Goal: Task Accomplishment & Management: Manage account settings

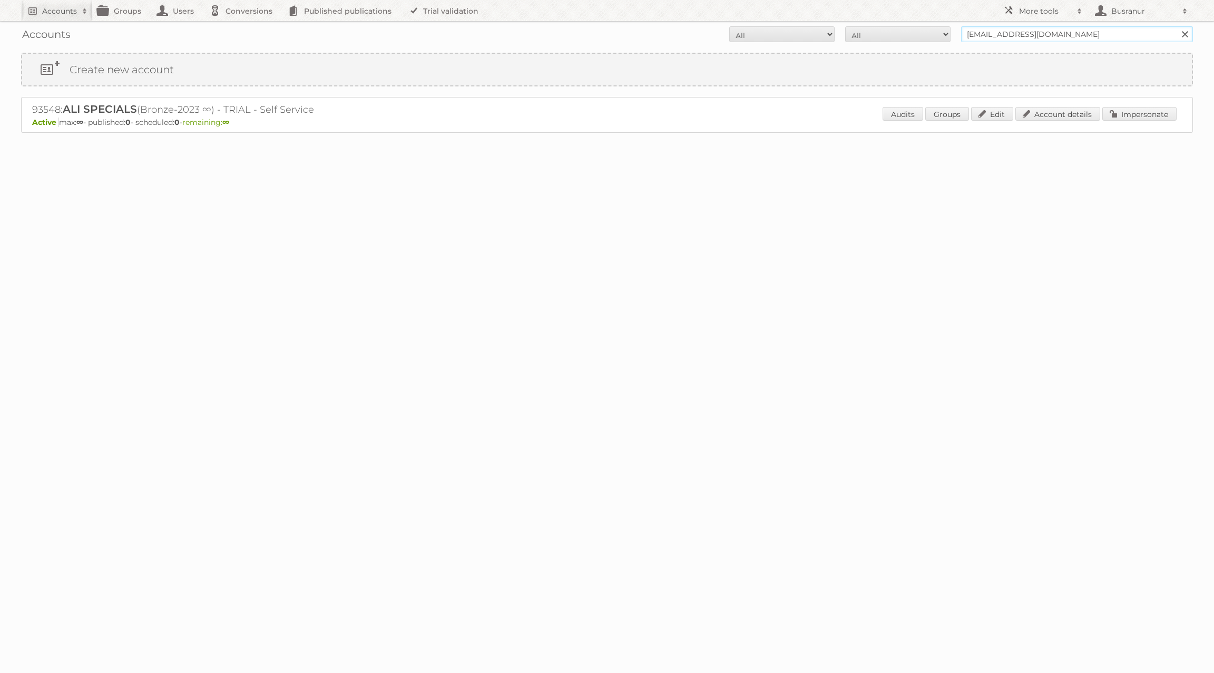
click at [1003, 35] on input "office@alispecials.com" at bounding box center [1077, 34] width 232 height 16
paste input "edwin.van.der.tak@ijsvogelretail.nl"
type input "edwin.van.der.tak@ijsvogelretail.nl"
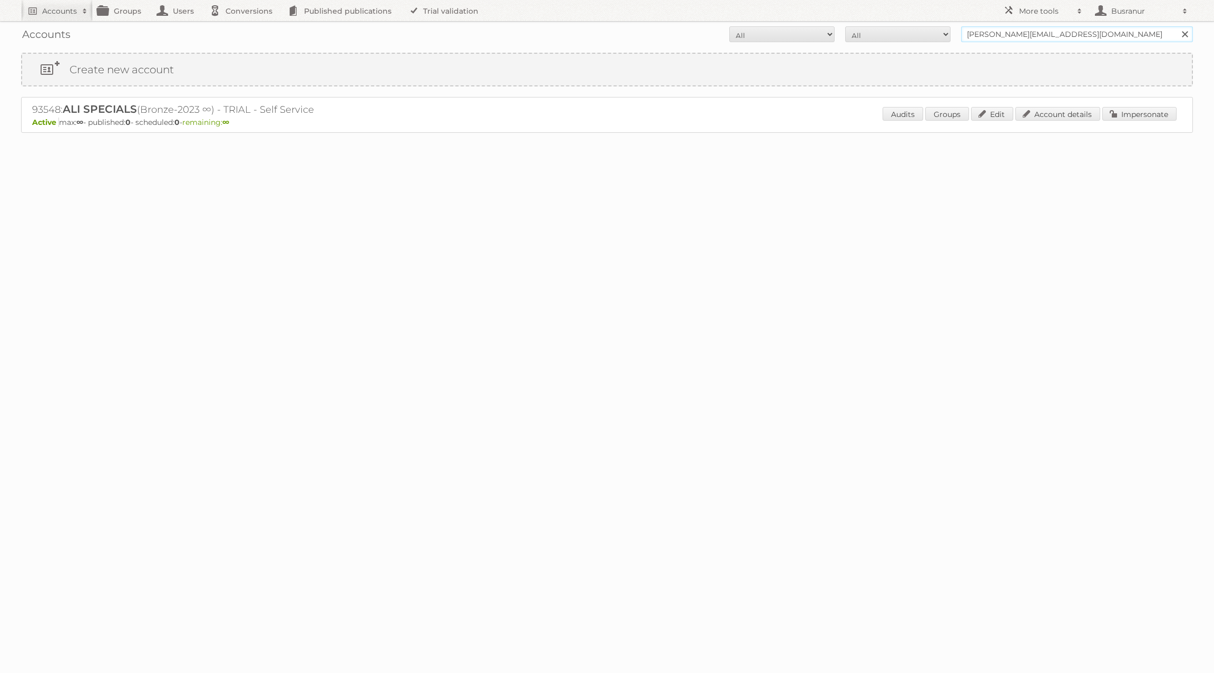
click at [1177, 26] on input "Search" at bounding box center [1185, 34] width 16 height 16
click at [1032, 35] on input "[PERSON_NAME][EMAIL_ADDRESS][DOMAIN_NAME]" at bounding box center [1077, 34] width 232 height 16
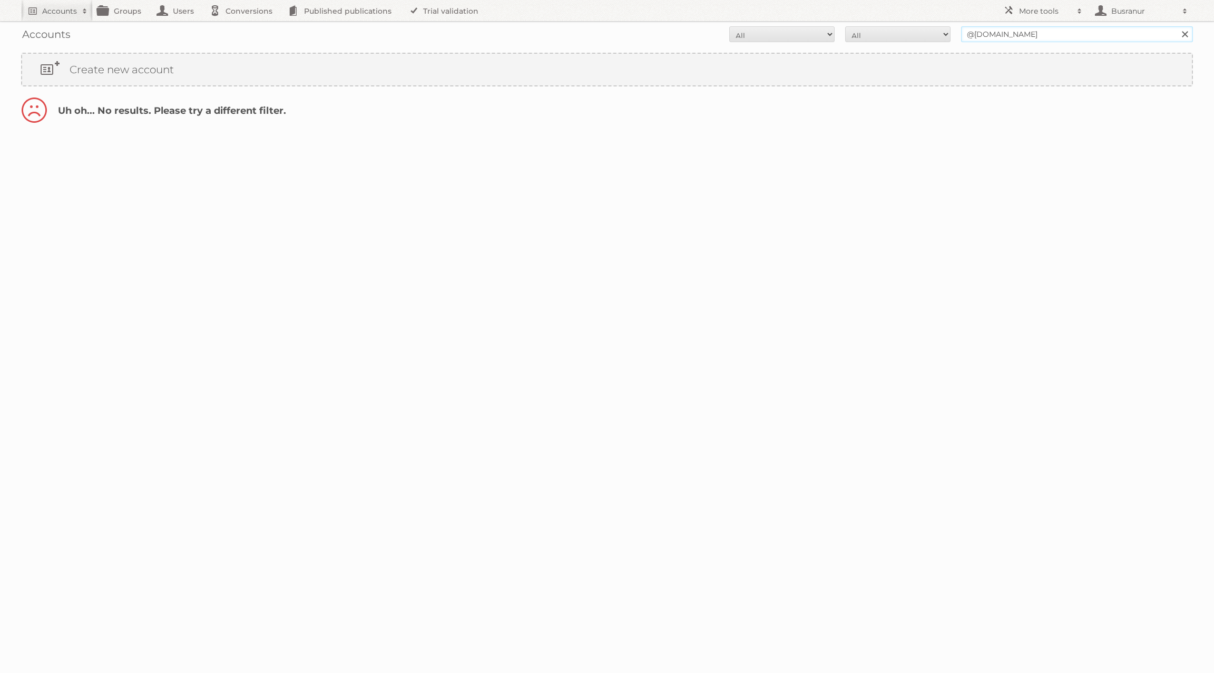
type input "@[DOMAIN_NAME]"
click at [1177, 26] on input "Search" at bounding box center [1185, 34] width 16 height 16
click at [1072, 115] on link "Account details" at bounding box center [1057, 114] width 85 height 14
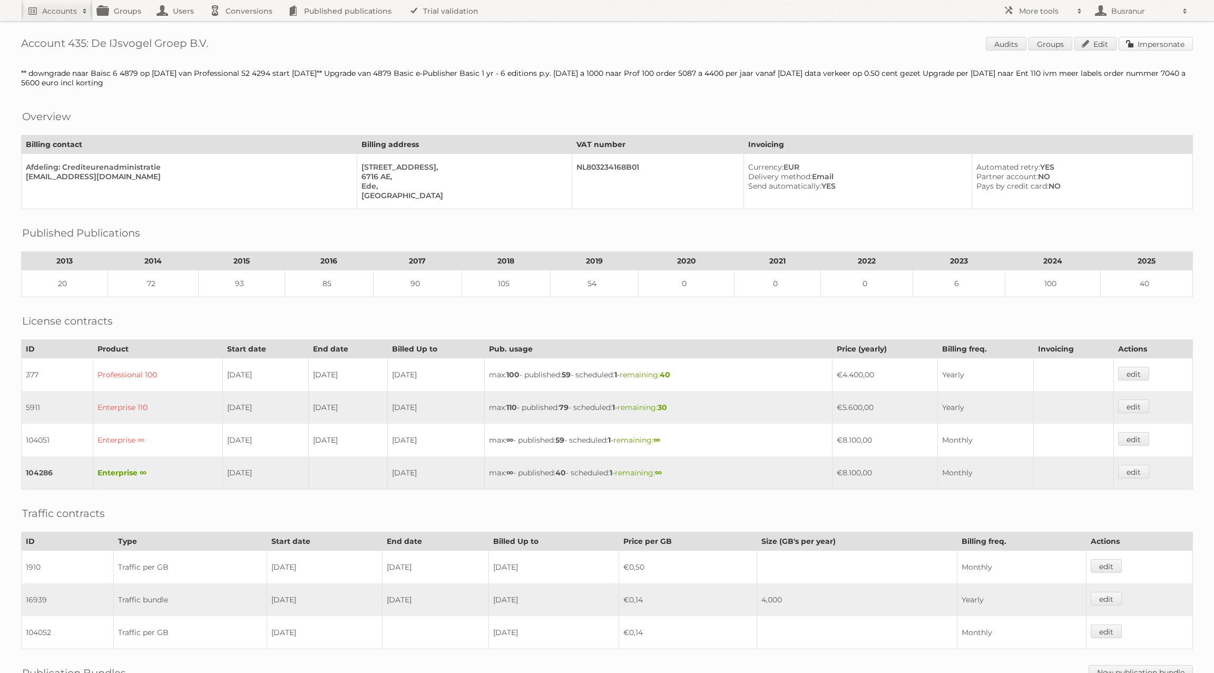
click at [1156, 44] on link "Impersonate" at bounding box center [1156, 44] width 74 height 14
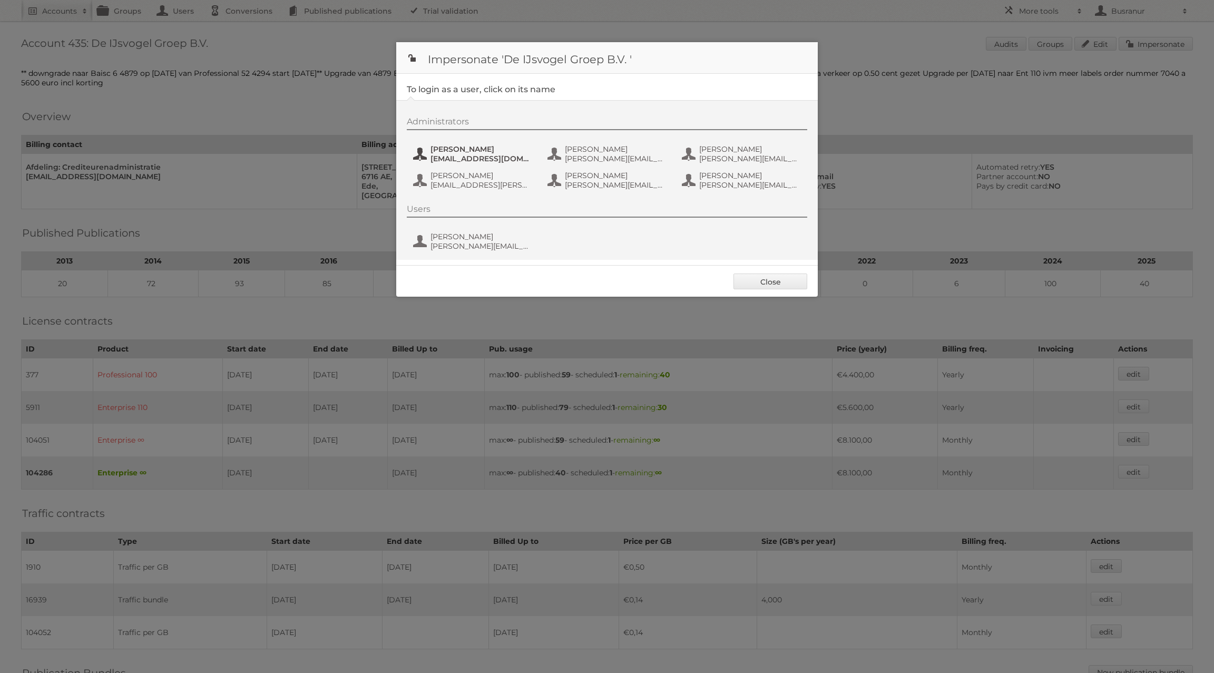
click at [468, 159] on span "bas.van.der.beek@ijsvogelretail.nl" at bounding box center [482, 158] width 102 height 9
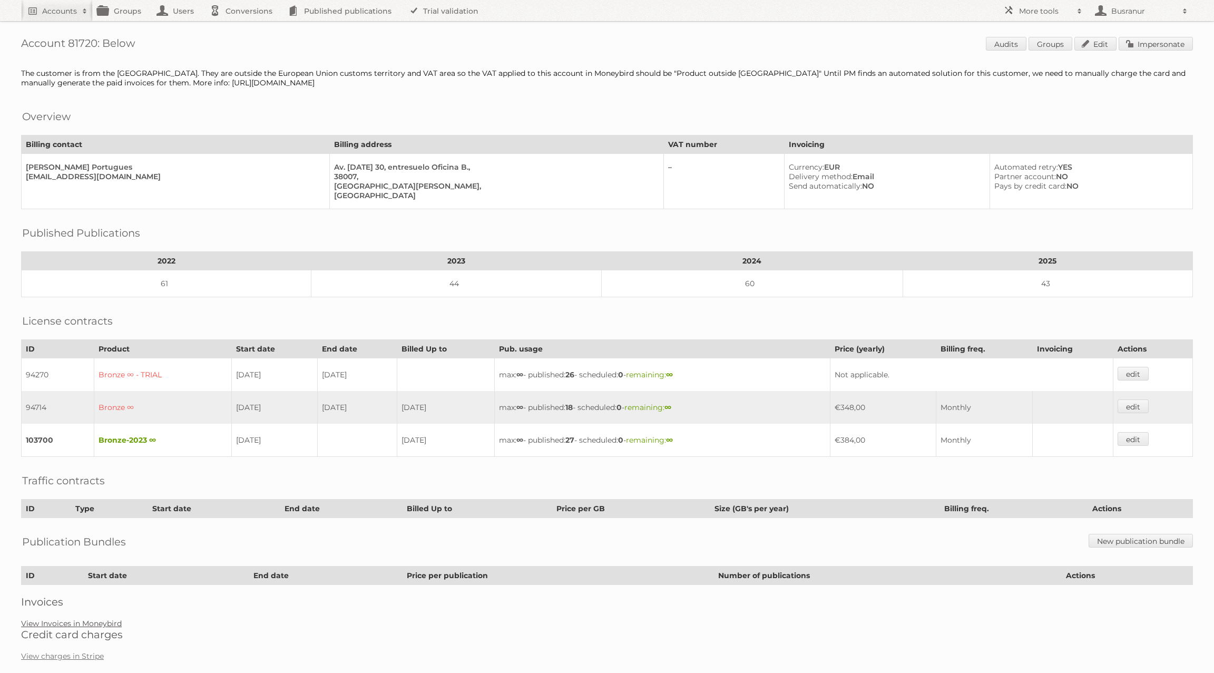
click at [77, 619] on link "View Invoices in Moneybird" at bounding box center [71, 623] width 101 height 9
click at [56, 651] on link "View charges in Stripe" at bounding box center [62, 655] width 83 height 9
click at [79, 619] on link "View Invoices in Moneybird" at bounding box center [71, 623] width 101 height 9
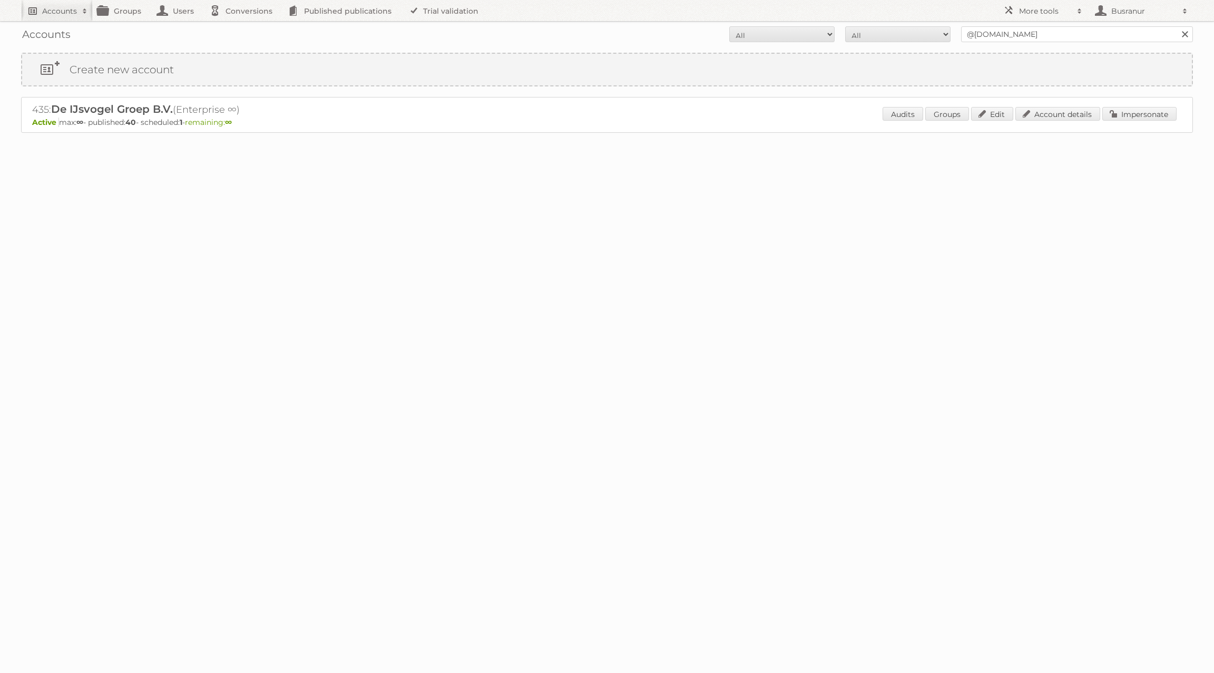
click at [41, 11] on link "Accounts" at bounding box center [57, 10] width 72 height 21
type input"] "[PERSON_NAME] group"
click at [243, 27] on input "Search" at bounding box center [251, 35] width 16 height 16
click at [1077, 113] on link "Account details" at bounding box center [1057, 114] width 85 height 14
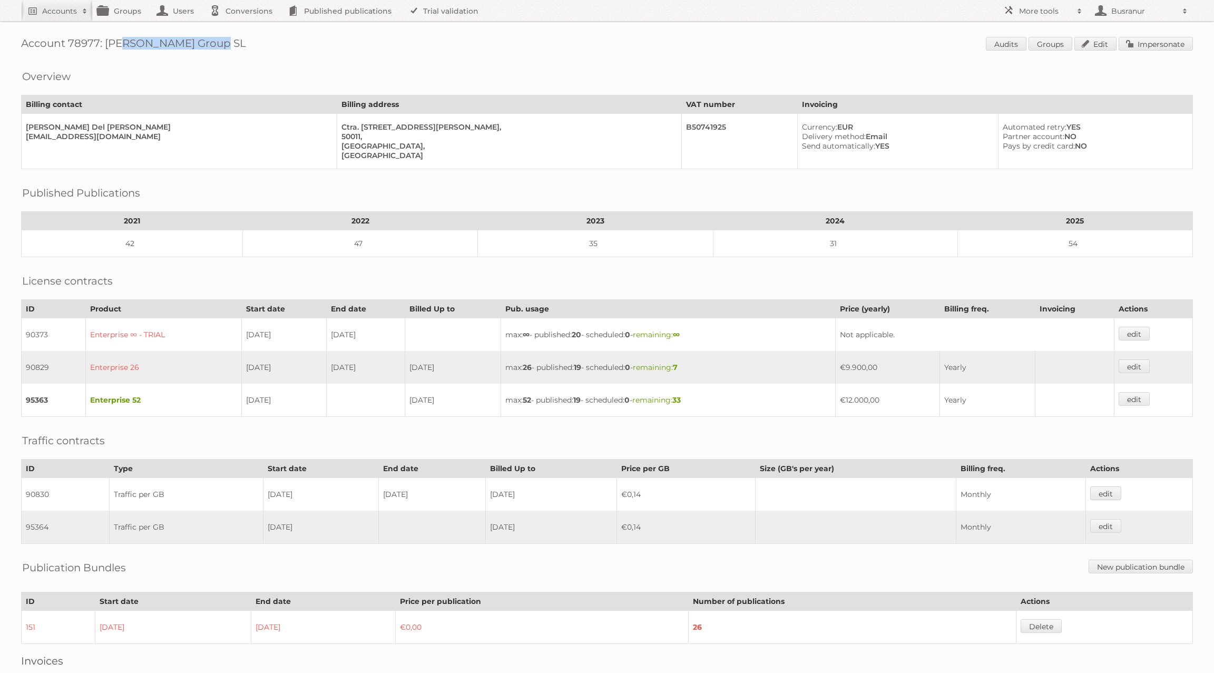
drag, startPoint x: 105, startPoint y: 43, endPoint x: 203, endPoint y: 48, distance: 98.2
click at [203, 48] on h1 "Account 78977: Bergner Group SL Audits Groups Edit Impersonate" at bounding box center [607, 45] width 1172 height 16
copy h1 "Bergner Group SL"
